Goal: Transaction & Acquisition: Purchase product/service

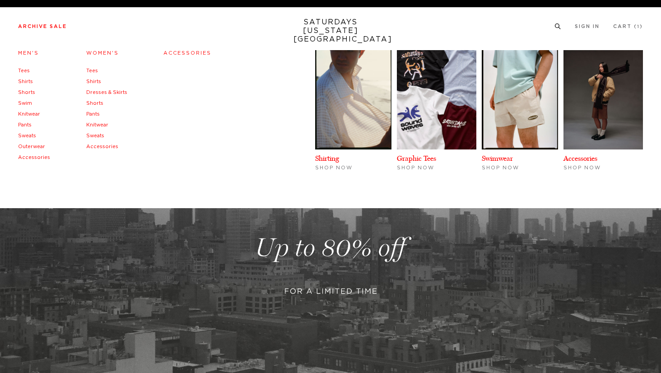
click at [37, 23] on li "Archive Sale Men's Tees Shirts Shorts Swim Knitwear Pants Sweats Outerwear" at bounding box center [42, 26] width 49 height 8
click at [24, 146] on link "Outerwear" at bounding box center [31, 146] width 27 height 5
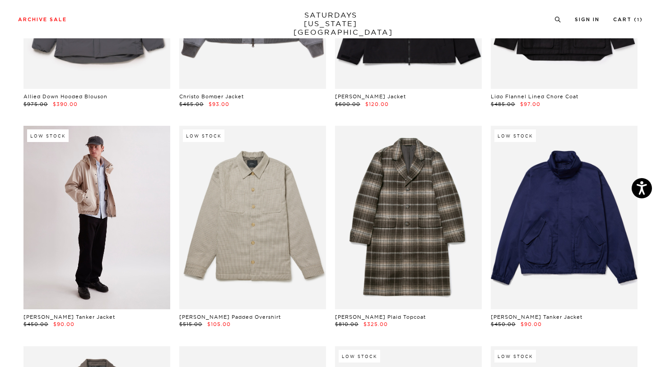
scroll to position [1095, 0]
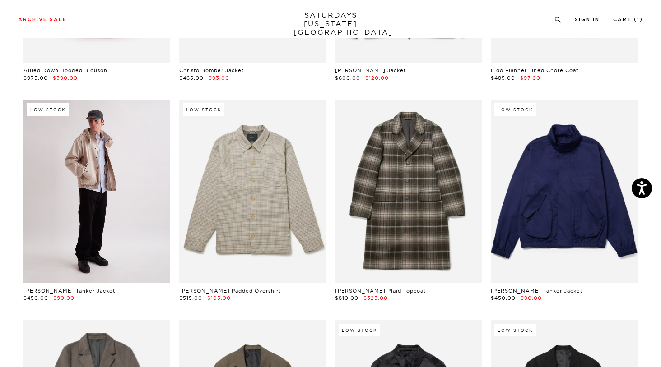
click at [148, 204] on link at bounding box center [96, 191] width 147 height 183
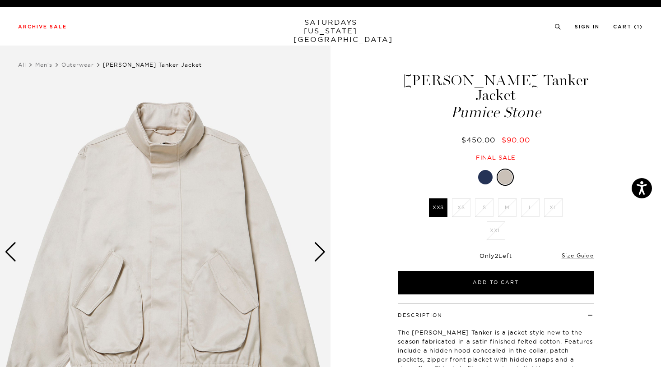
click at [487, 170] on link at bounding box center [484, 177] width 15 height 15
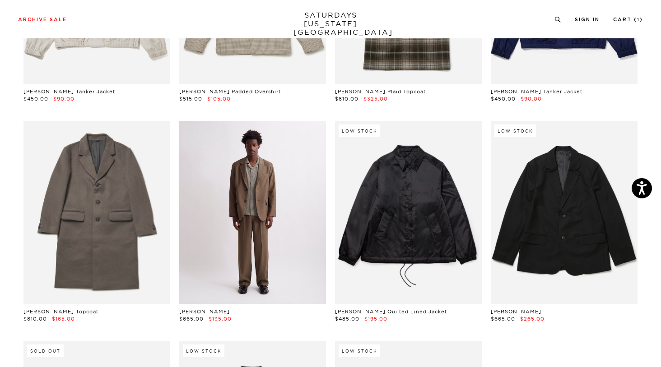
scroll to position [1297, 1]
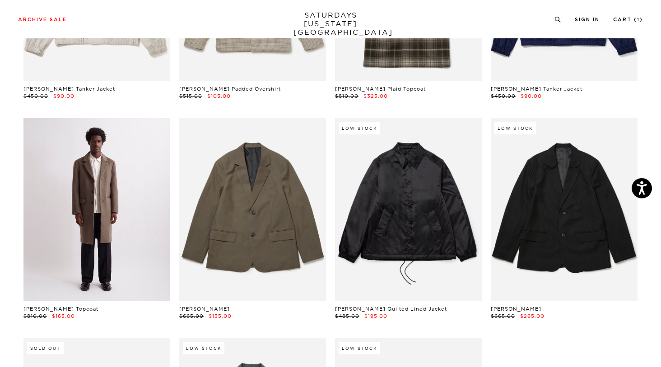
click at [86, 198] on link at bounding box center [96, 209] width 147 height 183
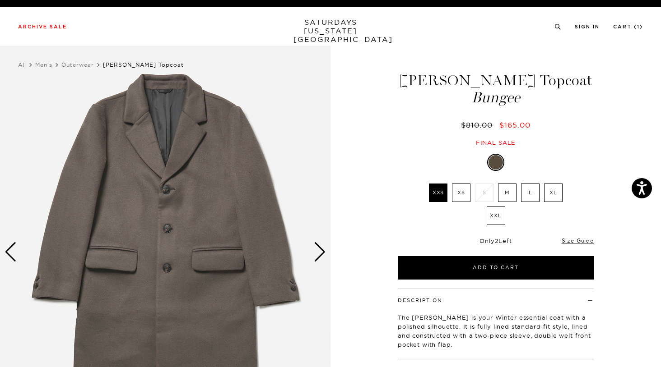
click at [326, 254] on img at bounding box center [165, 252] width 330 height 413
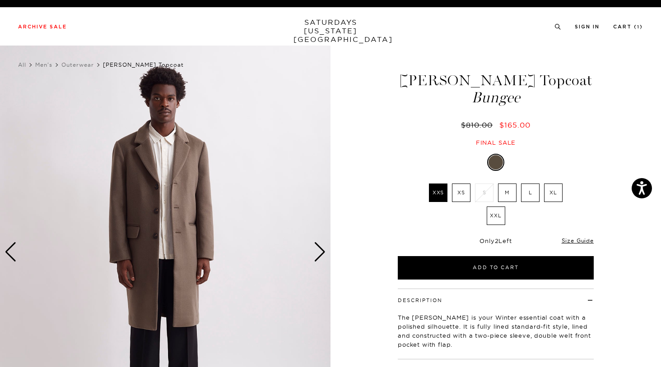
click at [319, 253] on div "Next slide" at bounding box center [320, 252] width 12 height 20
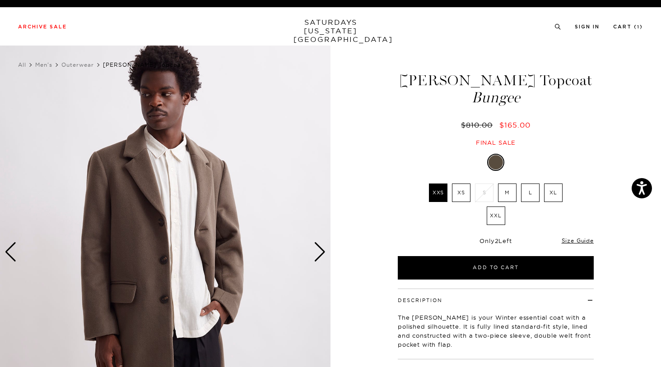
click at [320, 253] on div "Next slide" at bounding box center [320, 252] width 12 height 20
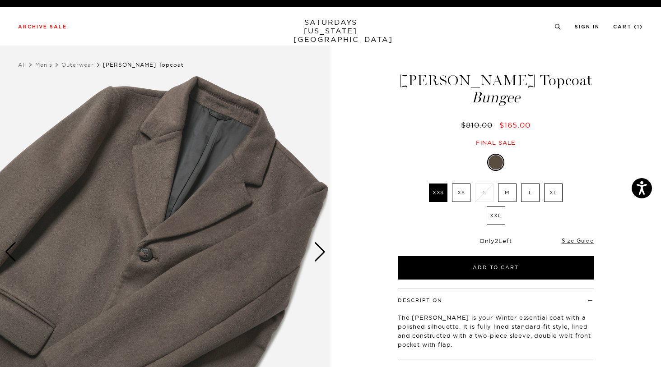
click at [320, 253] on div "Next slide" at bounding box center [320, 252] width 12 height 20
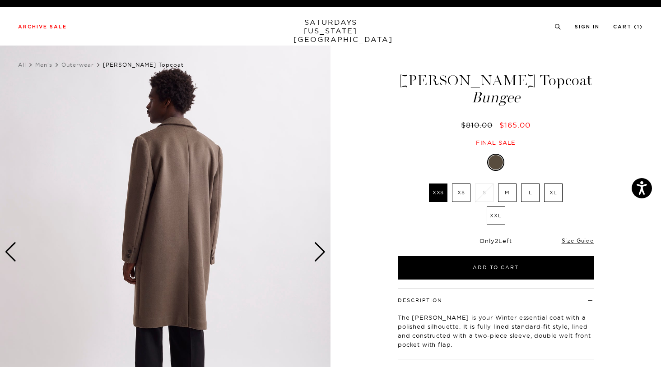
click at [320, 253] on div "Next slide" at bounding box center [320, 252] width 12 height 20
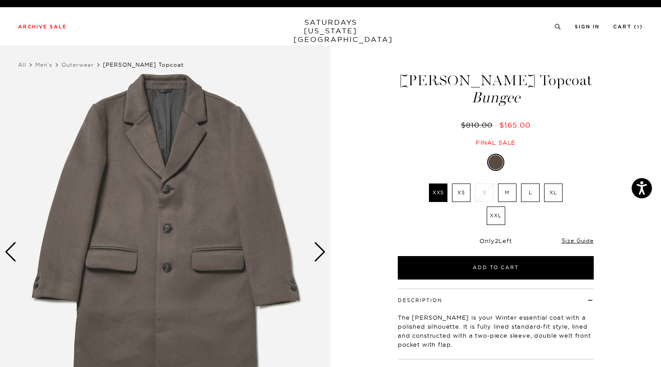
click at [321, 252] on div "Next slide" at bounding box center [320, 252] width 12 height 20
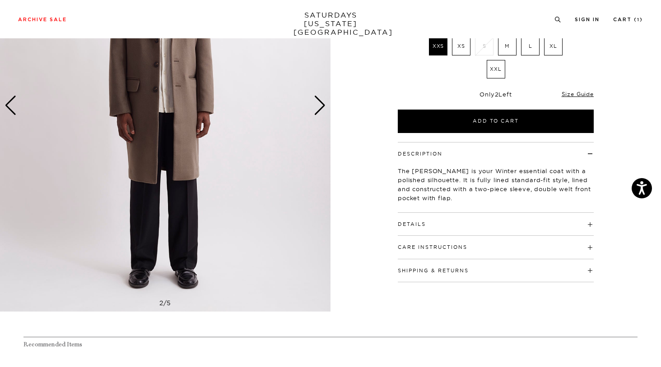
scroll to position [97, 0]
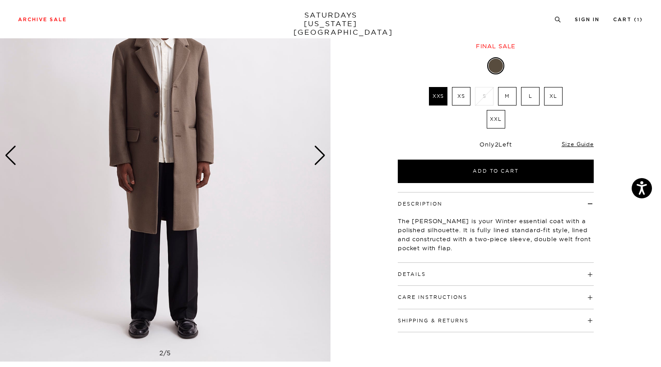
click at [319, 154] on div "Next slide" at bounding box center [320, 156] width 12 height 20
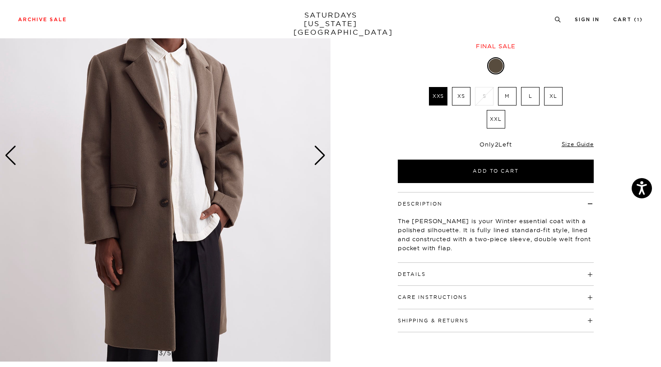
click at [319, 154] on div "Next slide" at bounding box center [320, 156] width 12 height 20
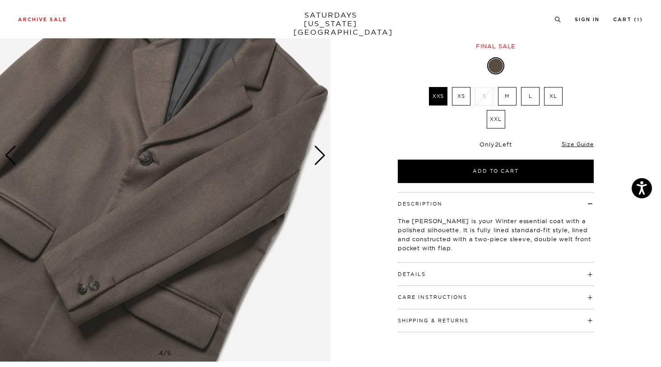
click at [319, 154] on div "Next slide" at bounding box center [320, 156] width 12 height 20
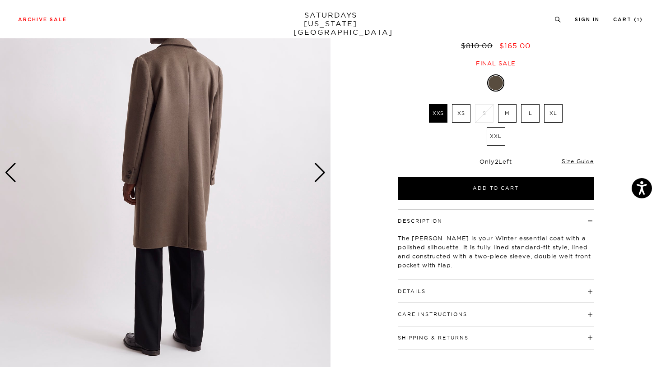
scroll to position [46, 0]
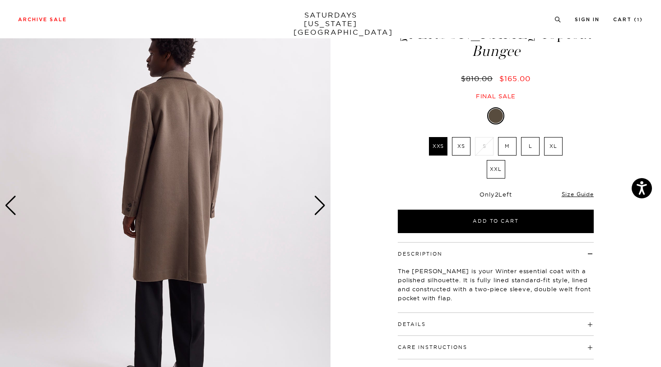
click at [324, 200] on div "Next slide" at bounding box center [320, 206] width 12 height 20
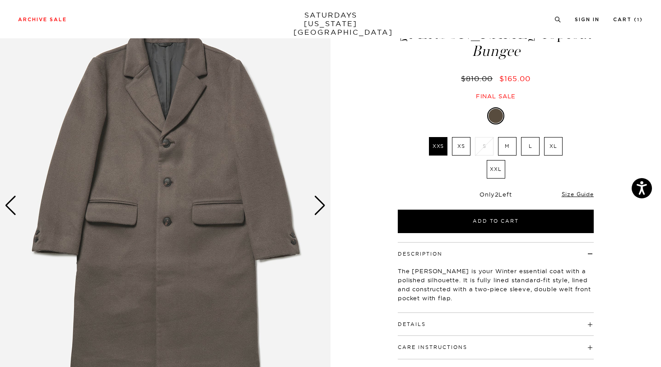
click at [324, 200] on div "1 / 5" at bounding box center [165, 205] width 330 height 413
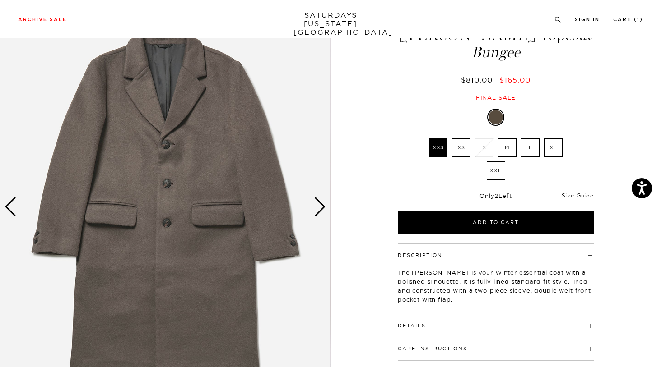
click at [323, 201] on div "Next slide" at bounding box center [320, 207] width 12 height 20
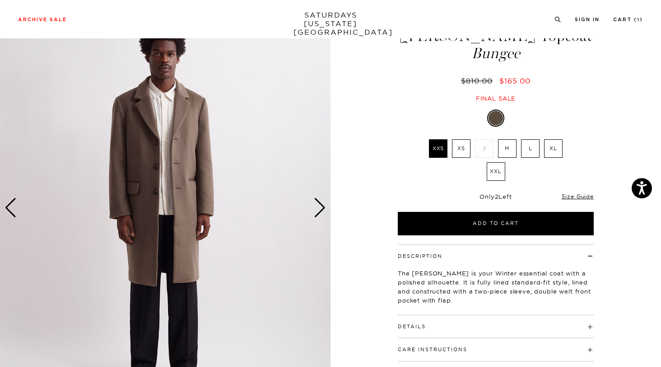
scroll to position [44, 4]
click at [502, 148] on label "M" at bounding box center [507, 149] width 19 height 19
click at [0, 0] on input "M" at bounding box center [0, 0] width 0 height 0
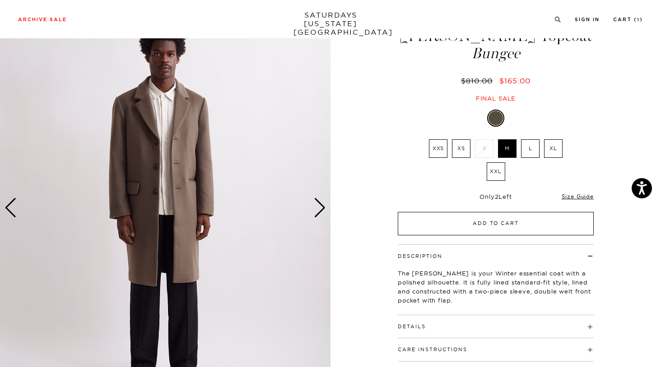
click at [482, 217] on button "Add to Cart" at bounding box center [496, 223] width 196 height 23
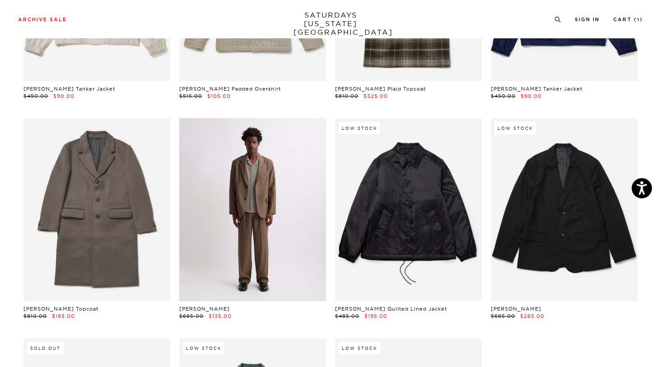
click at [251, 199] on link at bounding box center [252, 209] width 147 height 183
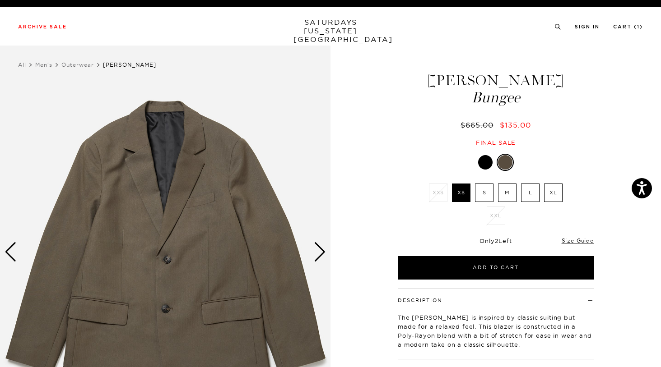
click at [318, 247] on div "Next slide" at bounding box center [320, 252] width 12 height 20
click at [320, 252] on div "Next slide" at bounding box center [320, 252] width 12 height 20
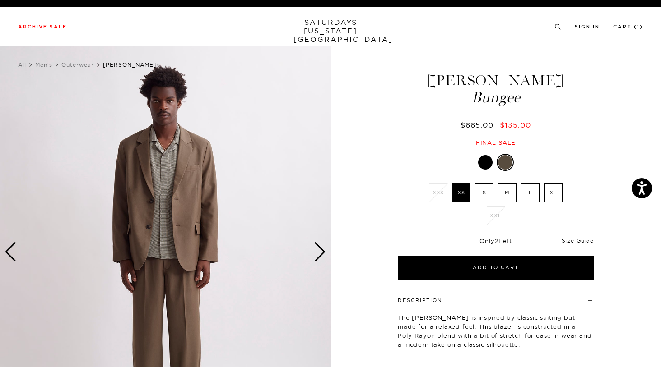
click at [321, 250] on div "Next slide" at bounding box center [320, 252] width 12 height 20
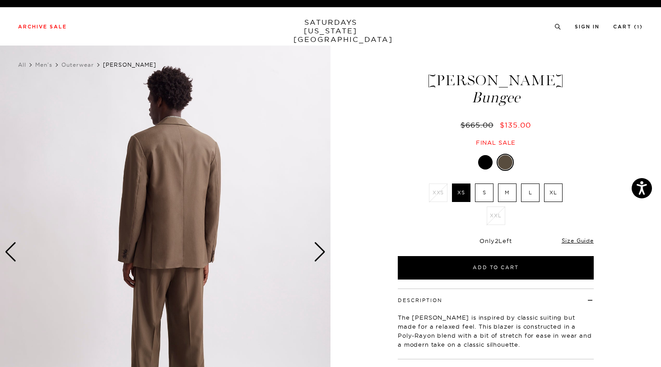
click at [321, 250] on div "Next slide" at bounding box center [320, 252] width 12 height 20
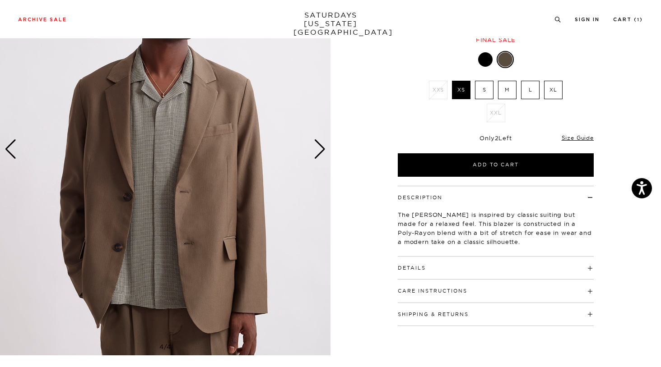
scroll to position [103, 0]
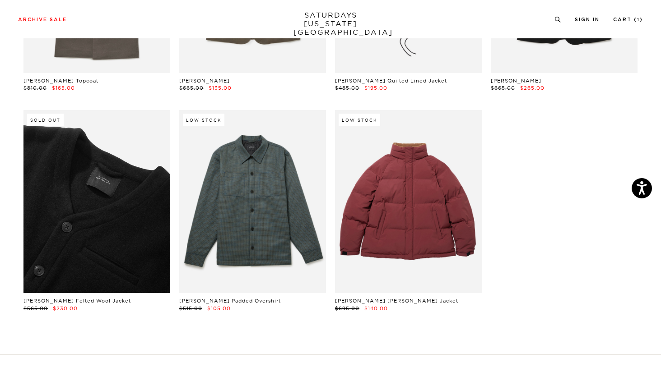
scroll to position [1525, 0]
click at [83, 186] on link at bounding box center [96, 201] width 147 height 183
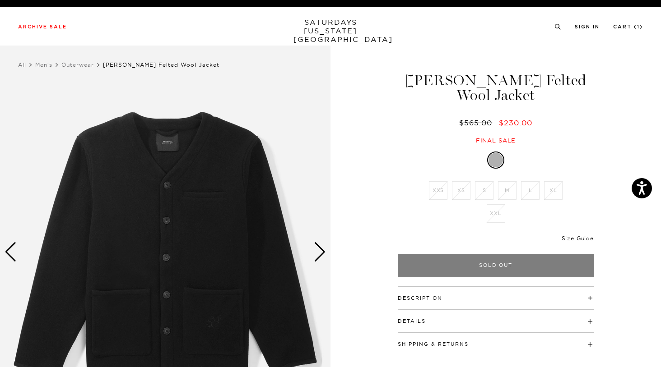
click at [319, 253] on div "Next slide" at bounding box center [320, 252] width 12 height 20
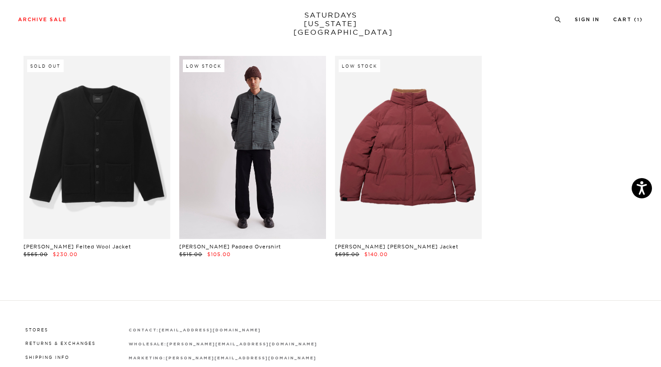
scroll to position [1578, 2]
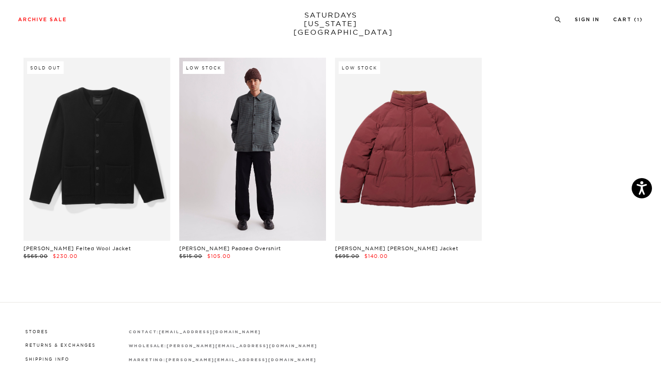
click at [301, 135] on link at bounding box center [252, 149] width 147 height 183
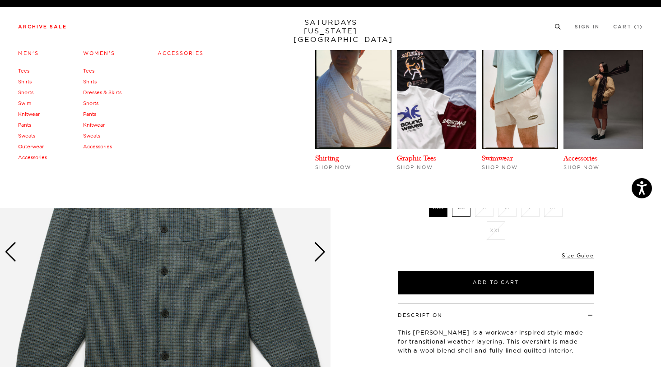
click at [30, 146] on link "Outerwear" at bounding box center [31, 147] width 26 height 6
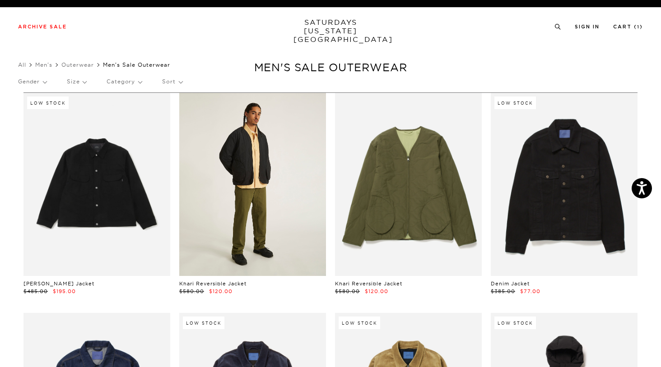
click at [292, 192] on link at bounding box center [252, 184] width 147 height 183
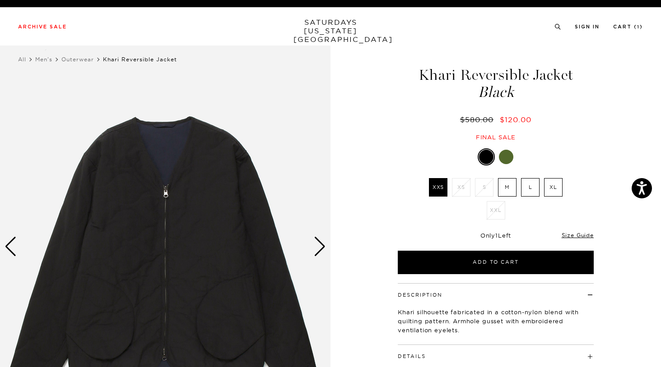
scroll to position [55, 0]
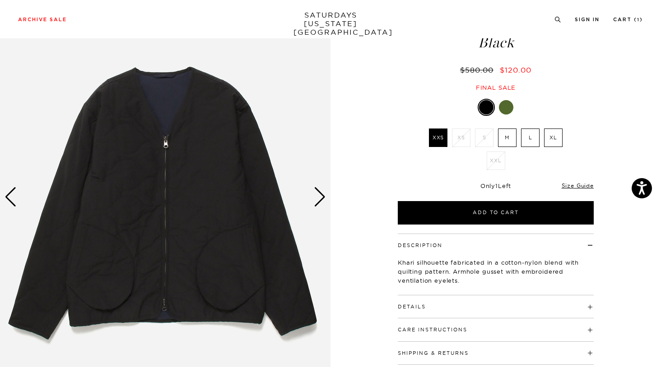
click at [318, 197] on div "Next slide" at bounding box center [320, 197] width 12 height 20
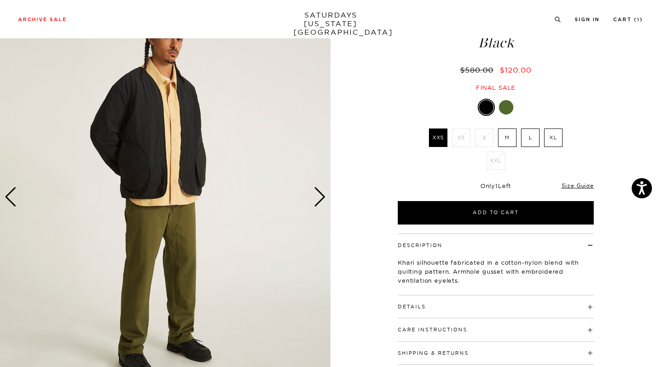
click at [318, 197] on div "Next slide" at bounding box center [320, 197] width 12 height 20
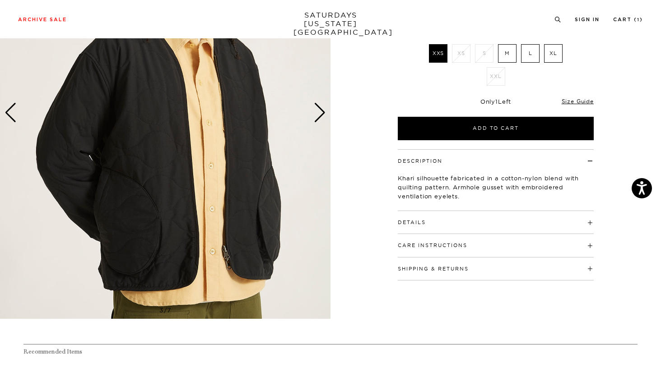
scroll to position [153, 0]
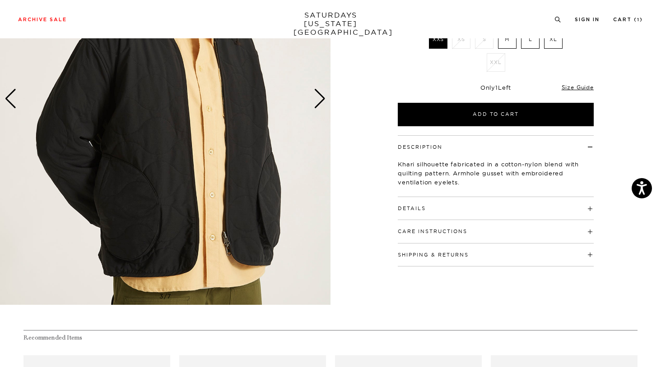
click at [431, 209] on h4 "Details" at bounding box center [496, 204] width 196 height 15
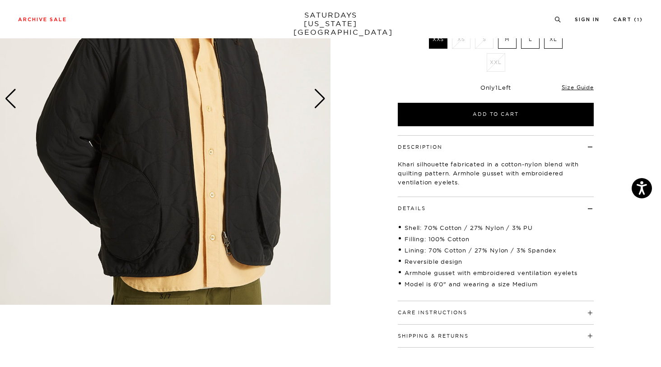
drag, startPoint x: 431, startPoint y: 209, endPoint x: 424, endPoint y: 207, distance: 7.6
click at [431, 209] on h4 "Details" at bounding box center [496, 204] width 196 height 15
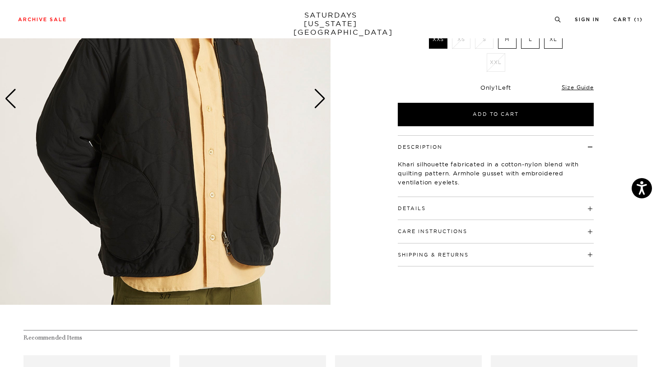
scroll to position [60, 0]
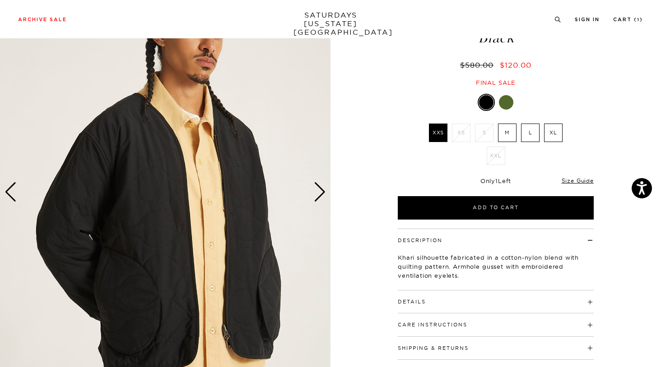
click at [320, 186] on div "Next slide" at bounding box center [320, 192] width 12 height 20
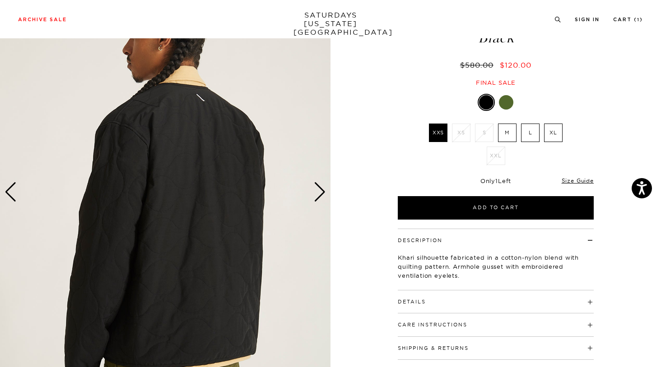
scroll to position [60, 3]
